Goal: Task Accomplishment & Management: Manage account settings

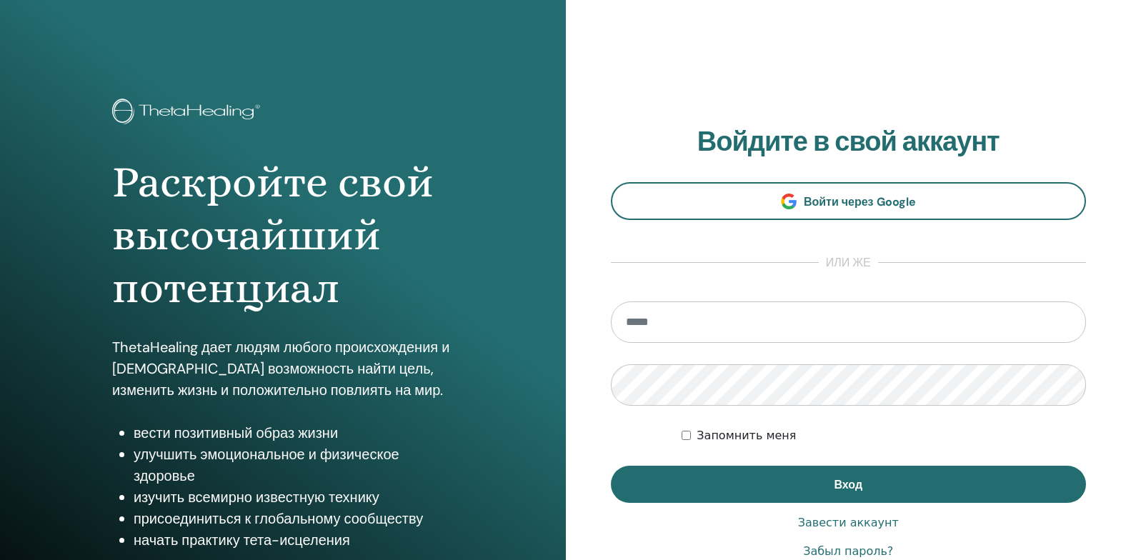
click at [683, 318] on input "email" at bounding box center [849, 321] width 476 height 41
type input "**********"
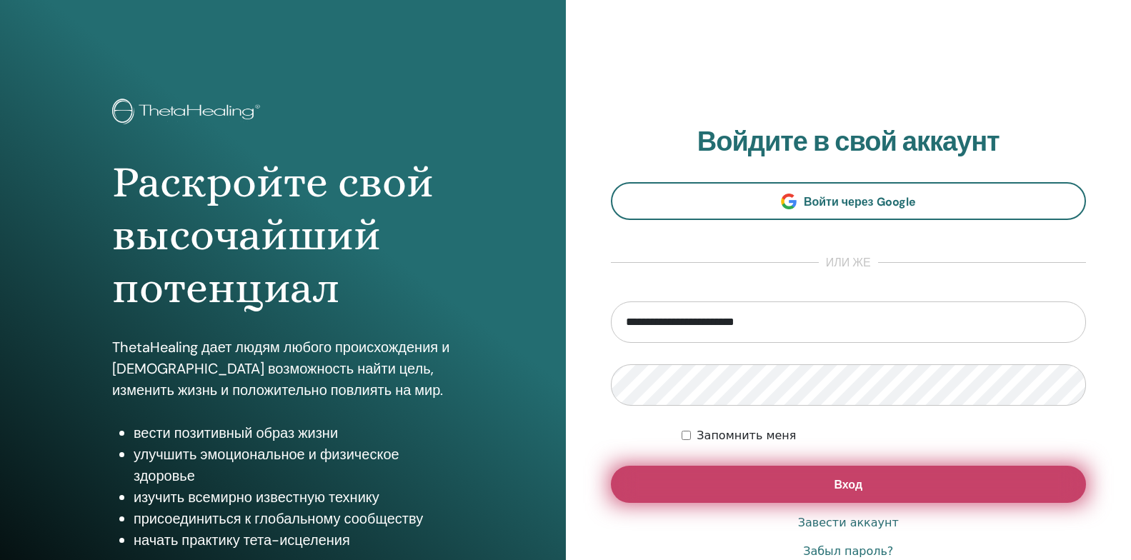
click at [699, 477] on button "Вход" at bounding box center [849, 484] width 476 height 37
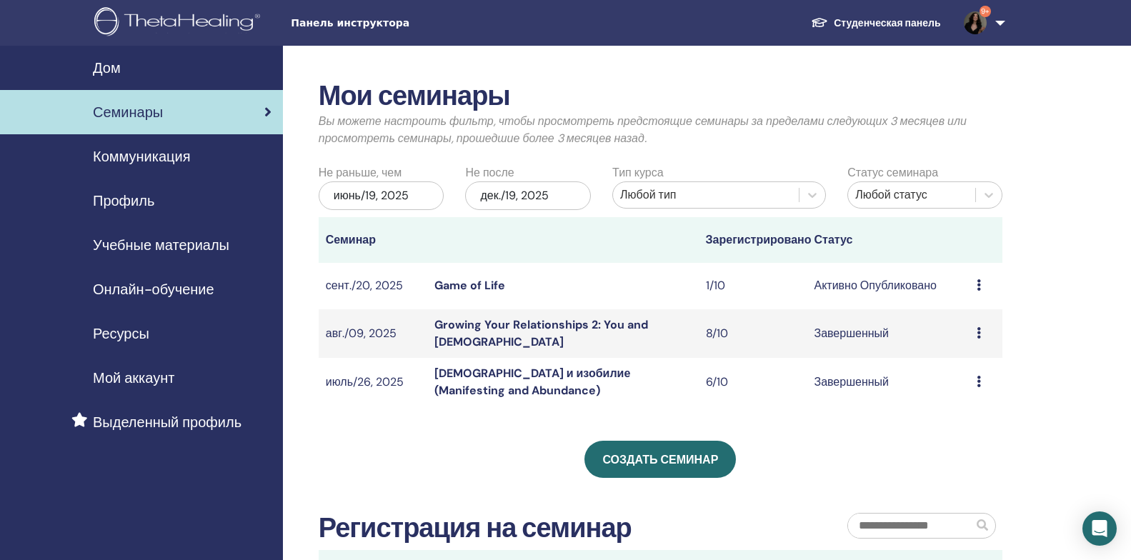
click at [480, 286] on link "Game of Life" at bounding box center [469, 285] width 71 height 15
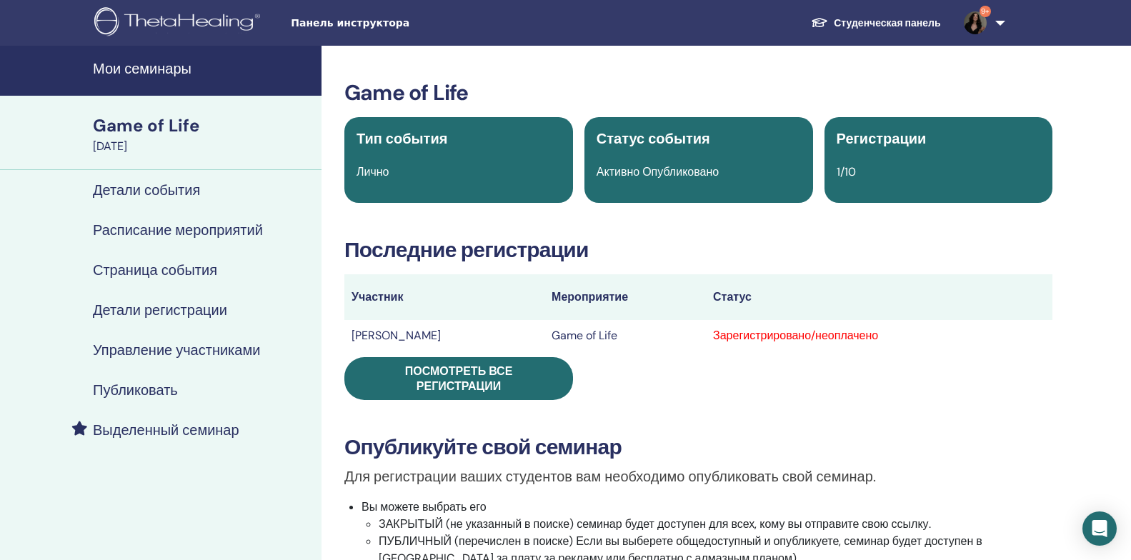
click at [171, 351] on h4 "Управление участниками" at bounding box center [176, 350] width 167 height 17
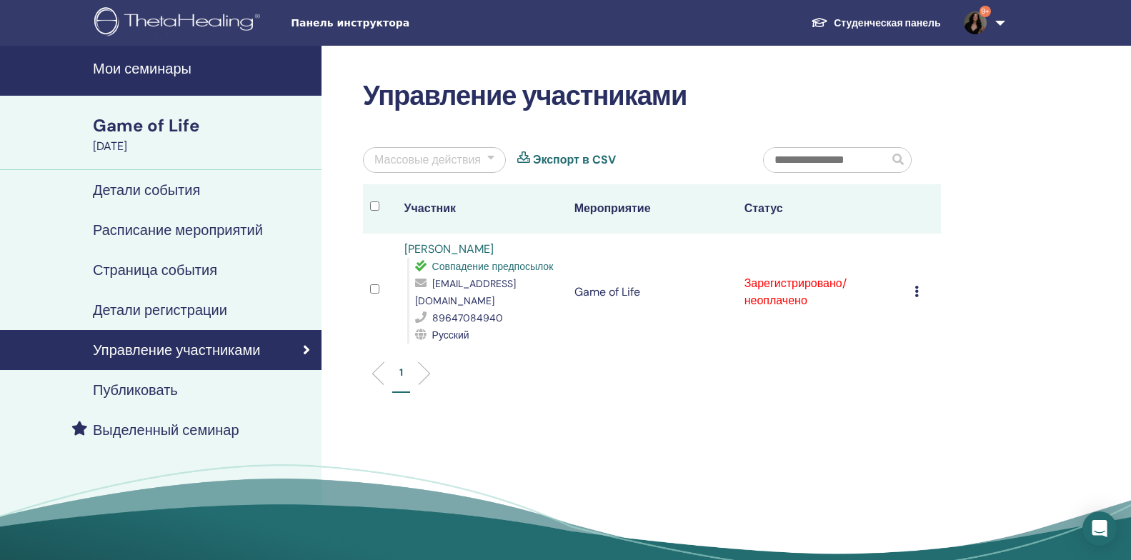
click at [915, 286] on icon at bounding box center [917, 291] width 4 height 11
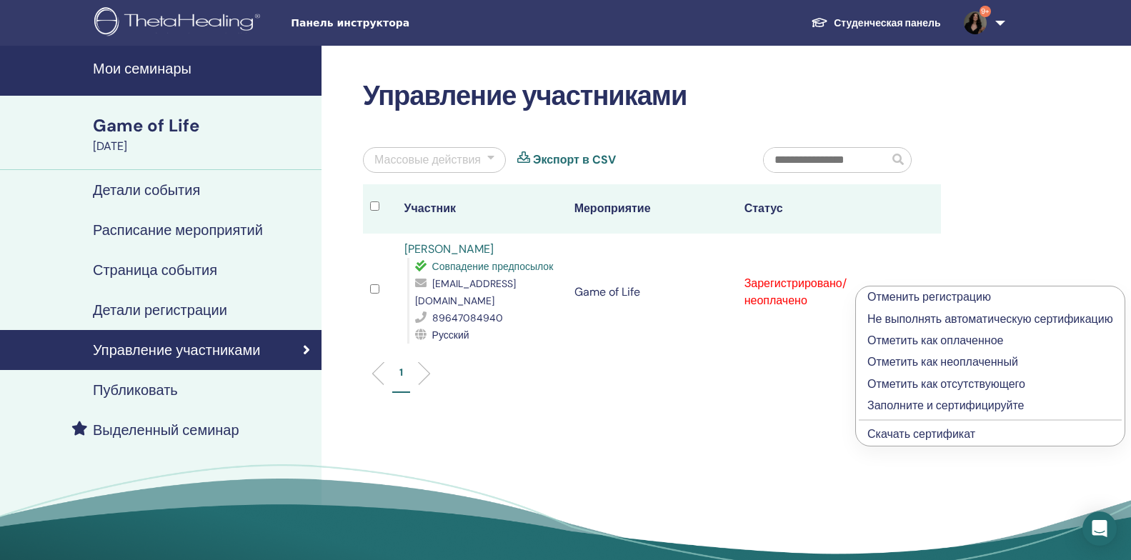
click at [913, 339] on p "Отметить как оплаченное" at bounding box center [990, 340] width 246 height 17
